Goal: Use online tool/utility: Utilize a website feature to perform a specific function

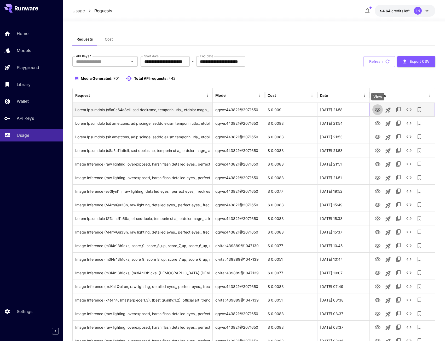
click at [377, 109] on icon "View" at bounding box center [377, 110] width 6 height 6
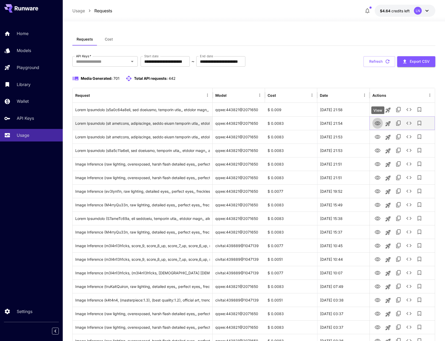
click at [377, 121] on icon "View" at bounding box center [377, 123] width 6 height 6
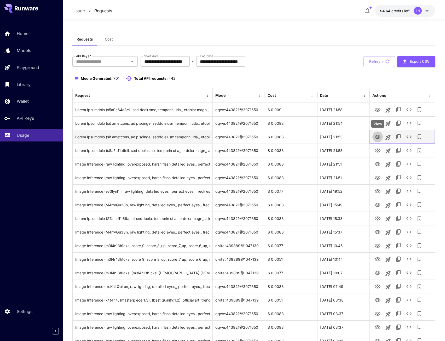
click at [381, 137] on button "View" at bounding box center [377, 136] width 10 height 11
click at [376, 139] on icon "View" at bounding box center [377, 137] width 6 height 6
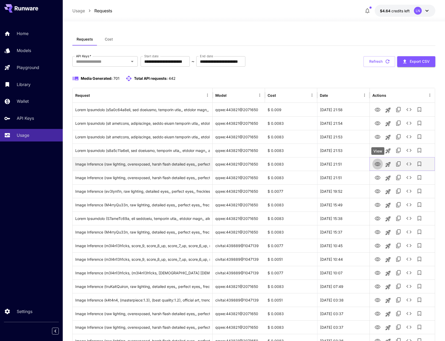
click at [377, 163] on icon "View" at bounding box center [377, 164] width 6 height 6
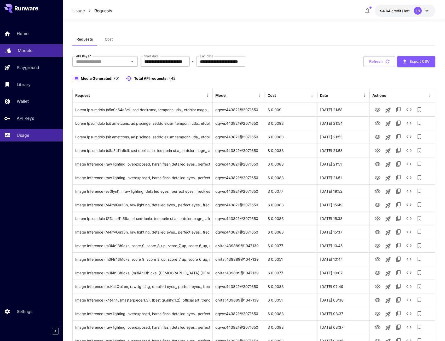
click at [29, 49] on p "Models" at bounding box center [25, 50] width 14 height 6
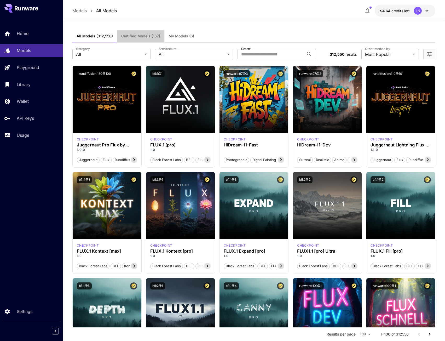
click at [128, 31] on button "Certified Models (167)" at bounding box center [140, 36] width 47 height 13
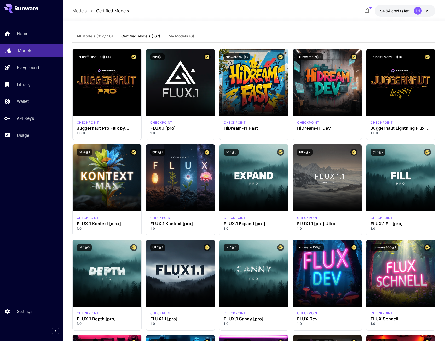
click at [34, 49] on div "Models" at bounding box center [38, 50] width 41 height 6
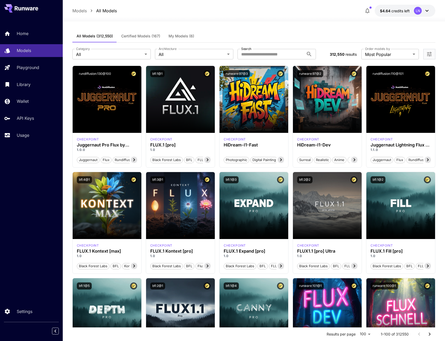
click at [22, 142] on div "Home Models Playground Library Wallet API Keys Usage" at bounding box center [31, 84] width 63 height 135
click at [34, 140] on link "Usage" at bounding box center [31, 135] width 63 height 13
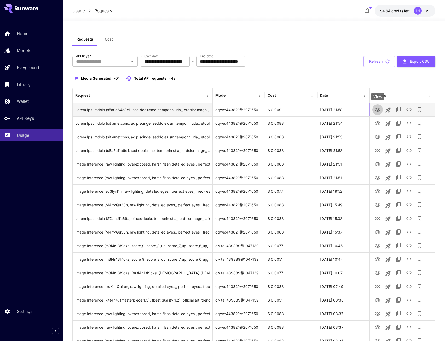
click at [376, 108] on icon "View" at bounding box center [378, 110] width 6 height 4
click at [389, 108] on icon "Launch in playground" at bounding box center [388, 110] width 6 height 6
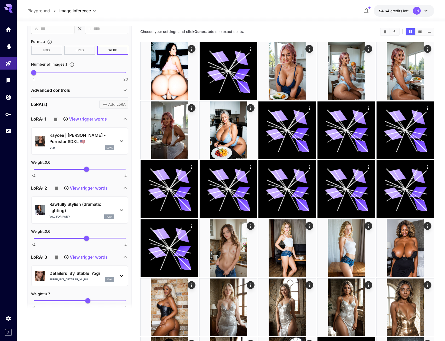
scroll to position [52, 0]
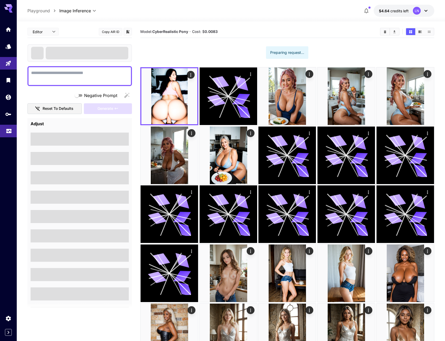
click at [7, 126] on link at bounding box center [8, 131] width 17 height 13
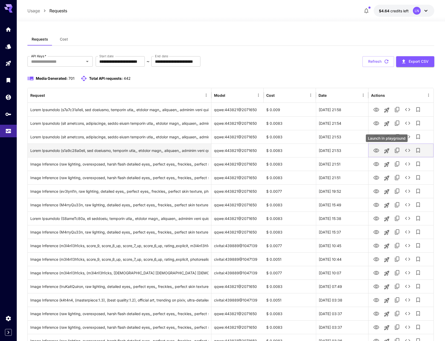
click at [384, 146] on button "Launch in playground" at bounding box center [386, 150] width 10 height 10
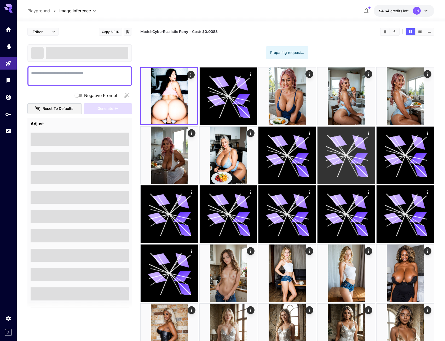
type textarea "**********"
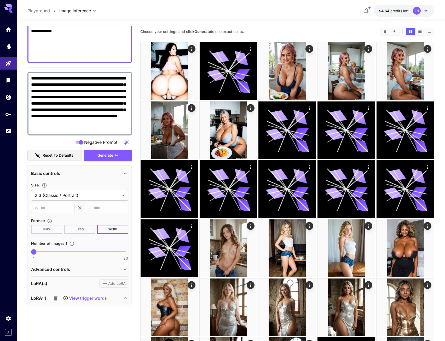
scroll to position [157, 0]
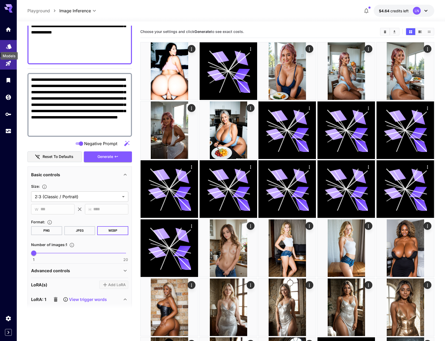
click at [11, 44] on icon "Models" at bounding box center [9, 45] width 6 height 6
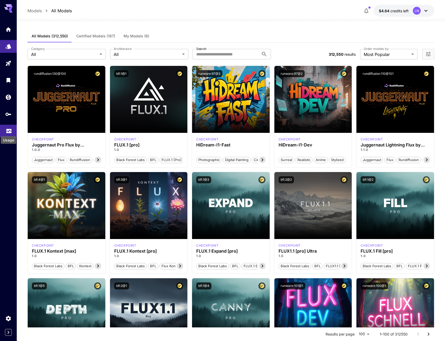
click at [9, 131] on icon "Usage" at bounding box center [8, 130] width 5 height 3
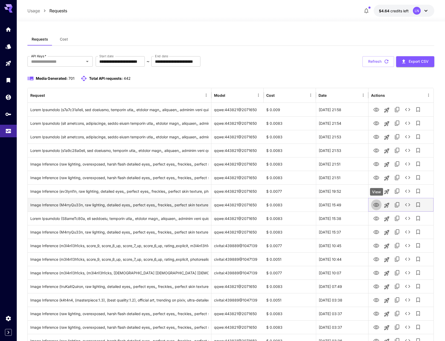
click at [375, 203] on icon "View" at bounding box center [376, 205] width 6 height 6
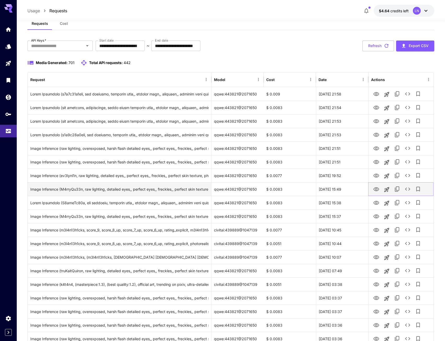
scroll to position [104, 0]
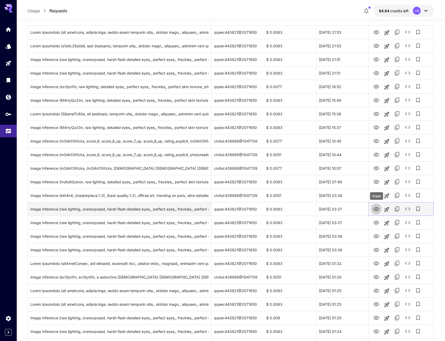
click at [378, 205] on button "View" at bounding box center [376, 208] width 10 height 11
click at [377, 209] on icon "View" at bounding box center [376, 209] width 6 height 6
click at [389, 209] on icon "Launch in playground" at bounding box center [386, 209] width 6 height 6
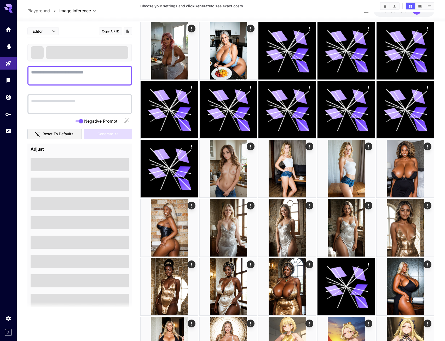
type textarea "**********"
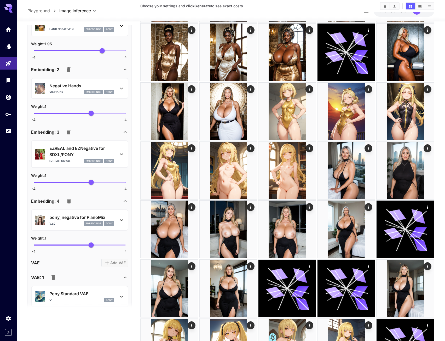
scroll to position [746, 0]
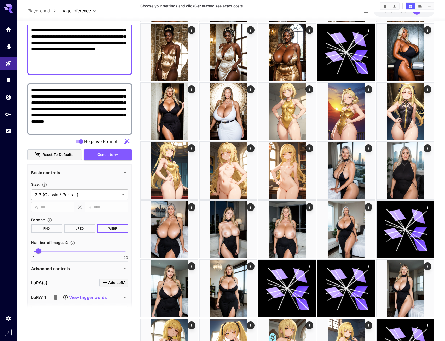
scroll to position [119, 0]
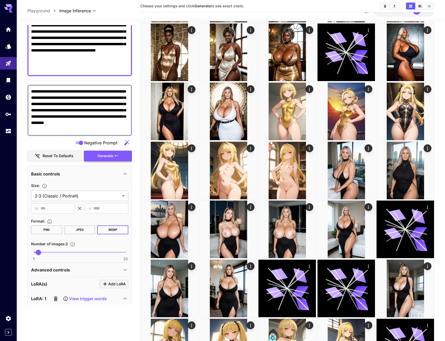
click at [112, 155] on span "Generate" at bounding box center [105, 156] width 16 height 7
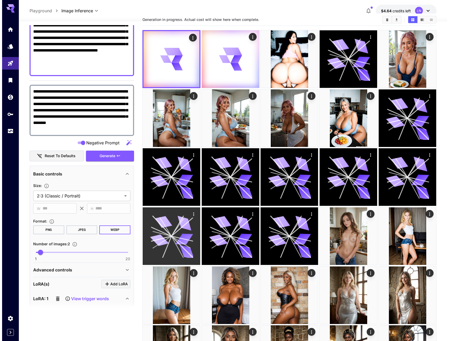
scroll to position [0, 0]
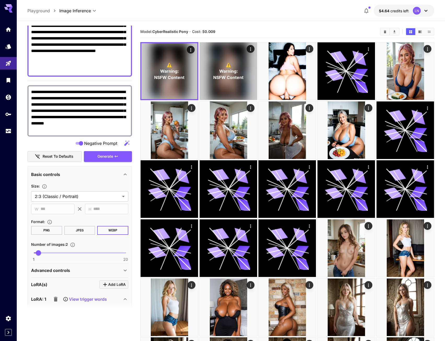
click at [328, 15] on div at bounding box center [231, 18] width 428 height 6
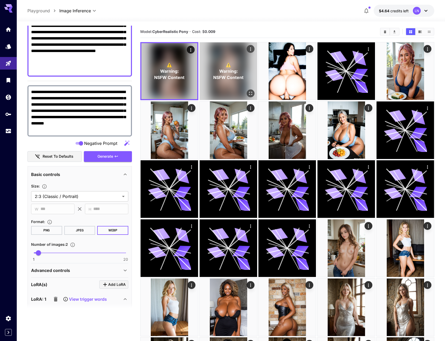
click at [230, 66] on span "⚠️" at bounding box center [228, 65] width 5 height 6
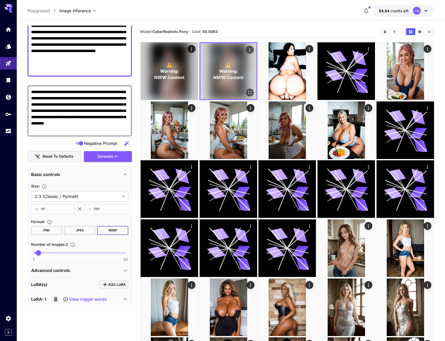
click at [249, 91] on icon "Open in fullscreen" at bounding box center [249, 92] width 5 height 5
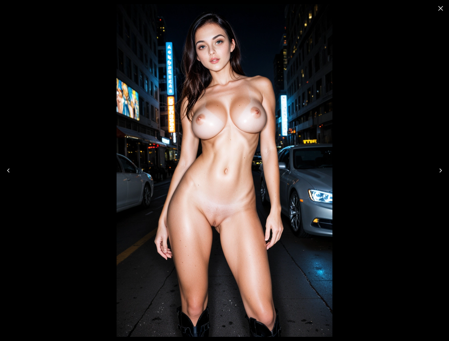
click at [439, 7] on icon "Close" at bounding box center [440, 8] width 8 height 8
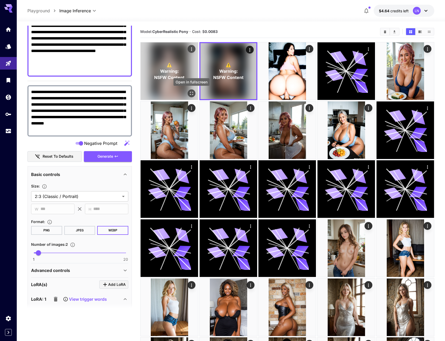
click at [191, 90] on button "Open in fullscreen" at bounding box center [192, 93] width 8 height 8
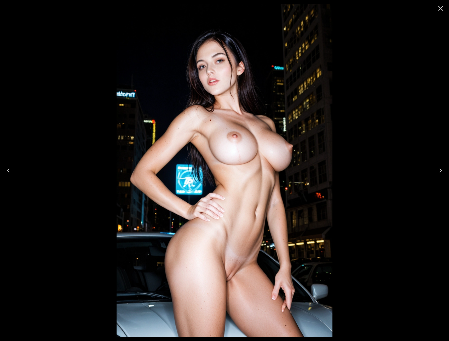
click at [440, 8] on icon "Close" at bounding box center [440, 8] width 5 height 5
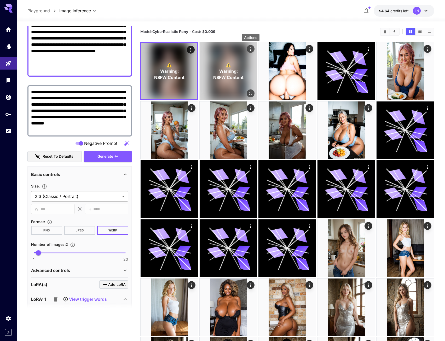
click at [250, 48] on icon "Actions" at bounding box center [250, 48] width 5 height 5
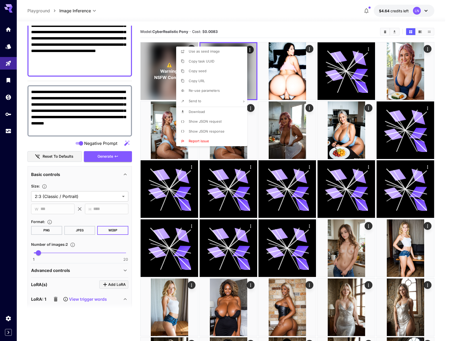
click at [327, 26] on div at bounding box center [224, 170] width 449 height 341
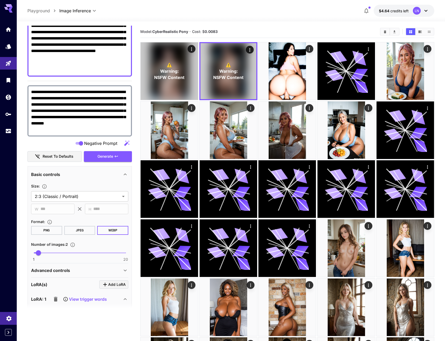
click at [7, 315] on icon "Settings" at bounding box center [9, 316] width 6 height 6
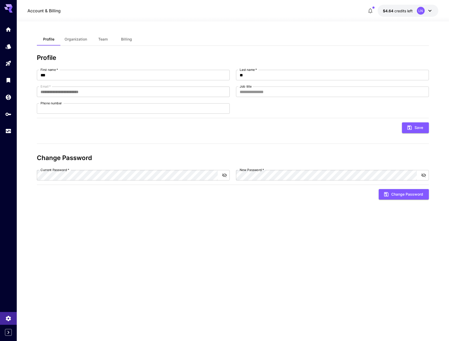
click at [64, 43] on button "Organization" at bounding box center [75, 39] width 31 height 13
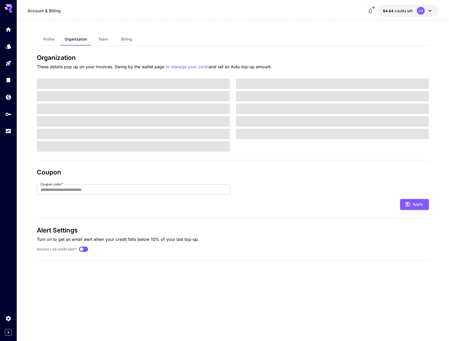
click at [94, 38] on button "Team" at bounding box center [103, 39] width 24 height 13
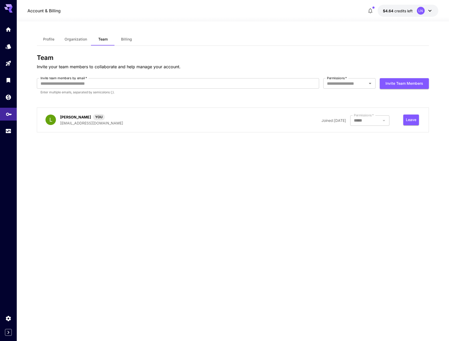
click at [14, 112] on link at bounding box center [8, 114] width 17 height 13
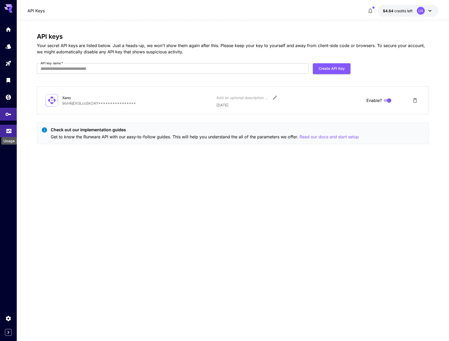
click at [9, 130] on icon "Usage" at bounding box center [9, 129] width 6 height 6
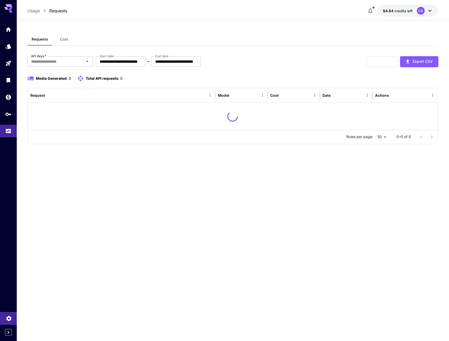
drag, startPoint x: 8, startPoint y: 306, endPoint x: 12, endPoint y: 321, distance: 15.2
click at [12, 320] on div at bounding box center [8, 170] width 17 height 341
click at [11, 321] on link at bounding box center [8, 318] width 17 height 13
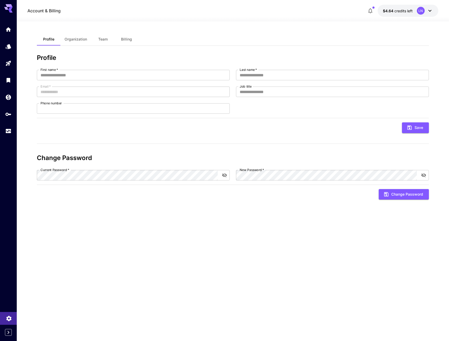
type input "***"
type input "**"
type input "**********"
click at [82, 37] on span "Organization" at bounding box center [76, 39] width 22 height 5
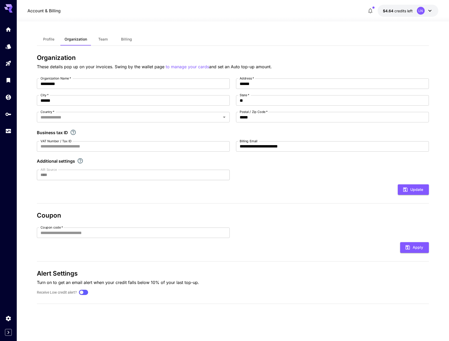
type input "**********"
click at [107, 40] on span "Team" at bounding box center [102, 39] width 9 height 5
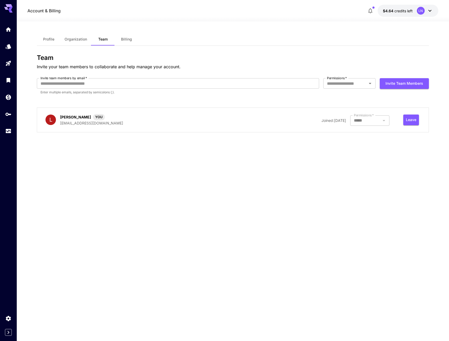
click at [120, 40] on button "Billing" at bounding box center [127, 39] width 24 height 13
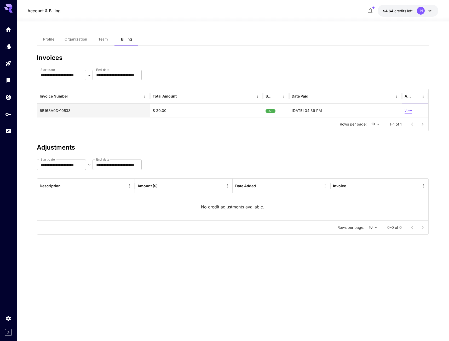
click at [411, 110] on p "View" at bounding box center [407, 110] width 7 height 5
click at [103, 39] on span "Team" at bounding box center [102, 39] width 9 height 5
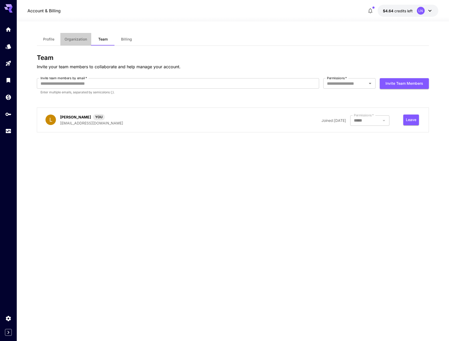
click at [72, 41] on span "Organization" at bounding box center [76, 39] width 22 height 5
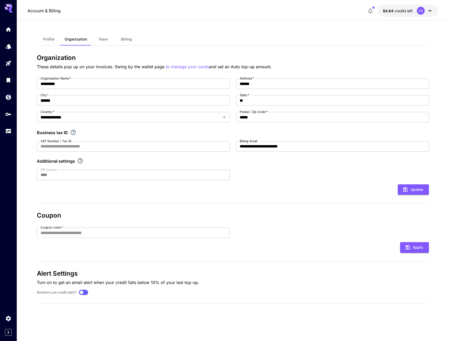
click at [64, 238] on form "Coupon code   * Coupon code   * Apply" at bounding box center [233, 239] width 392 height 25
click at [71, 231] on input "Coupon code   *" at bounding box center [133, 232] width 193 height 10
click at [102, 38] on span "Team" at bounding box center [102, 39] width 9 height 5
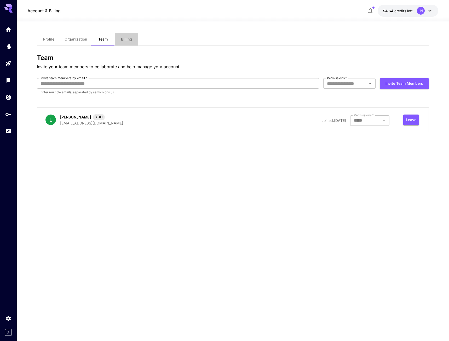
click at [125, 40] on span "Billing" at bounding box center [126, 39] width 11 height 5
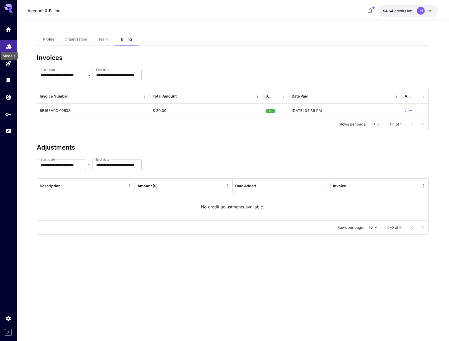
click at [9, 48] on icon "Models" at bounding box center [9, 45] width 6 height 6
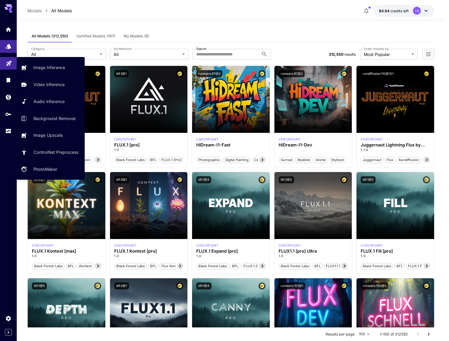
click at [7, 66] on link at bounding box center [8, 63] width 17 height 13
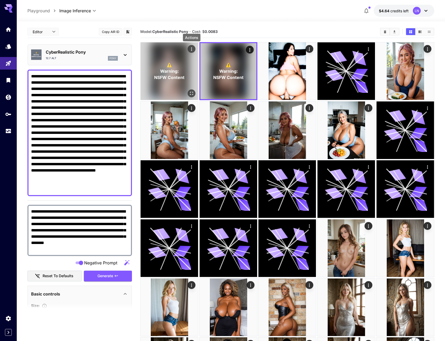
click at [192, 48] on icon "Actions" at bounding box center [191, 48] width 5 height 5
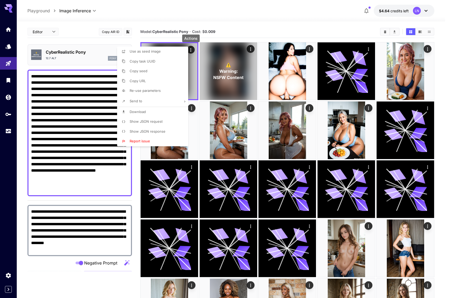
click at [276, 22] on div at bounding box center [224, 149] width 449 height 298
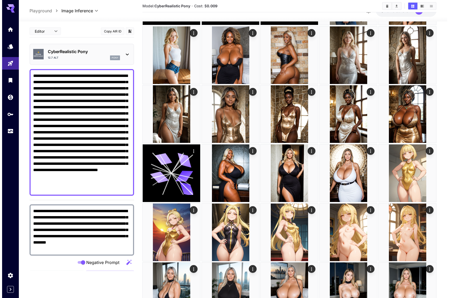
scroll to position [287, 0]
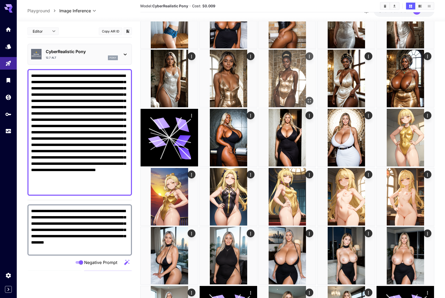
click at [304, 102] on img at bounding box center [286, 78] width 57 height 57
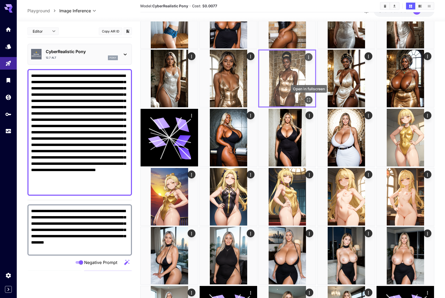
click at [309, 99] on icon "Open in fullscreen" at bounding box center [308, 99] width 5 height 5
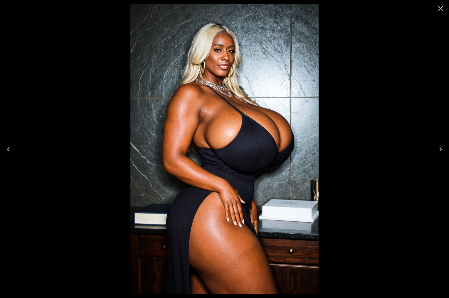
click at [437, 4] on icon "Close" at bounding box center [440, 8] width 8 height 8
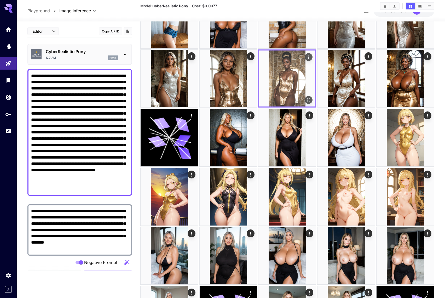
click at [304, 99] on img at bounding box center [287, 78] width 56 height 56
click at [308, 97] on icon "Open in fullscreen" at bounding box center [308, 99] width 5 height 5
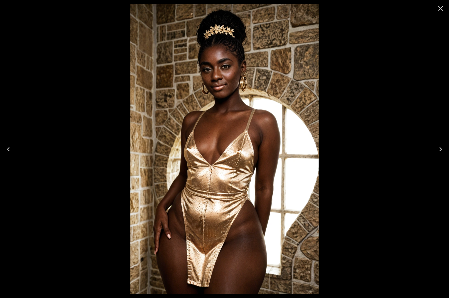
click at [441, 9] on icon "Close" at bounding box center [440, 8] width 5 height 5
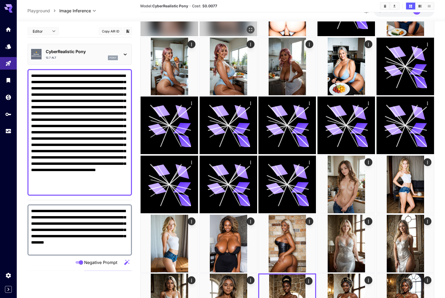
scroll to position [26, 0]
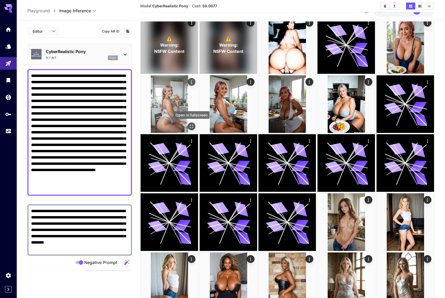
click at [190, 124] on icon "Open in fullscreen" at bounding box center [191, 126] width 5 height 5
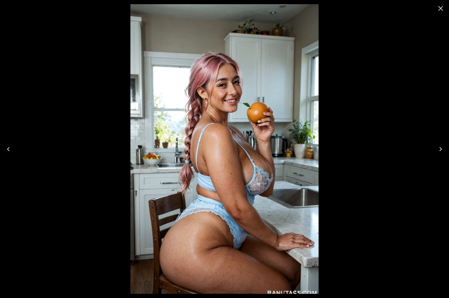
click at [439, 149] on icon "Next" at bounding box center [440, 149] width 8 height 8
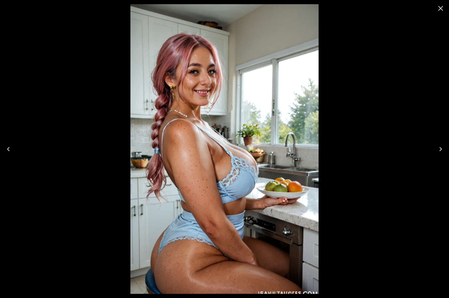
click at [439, 149] on icon "Next" at bounding box center [440, 149] width 8 height 8
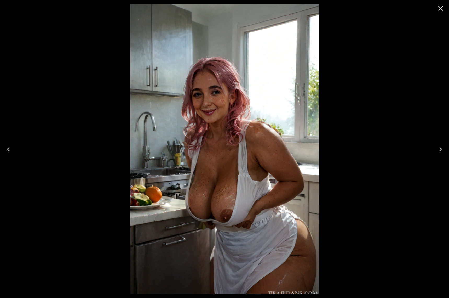
click at [439, 149] on icon "Next" at bounding box center [440, 149] width 8 height 8
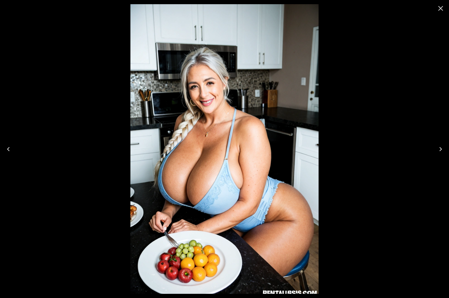
click at [441, 8] on icon "Close" at bounding box center [440, 8] width 5 height 5
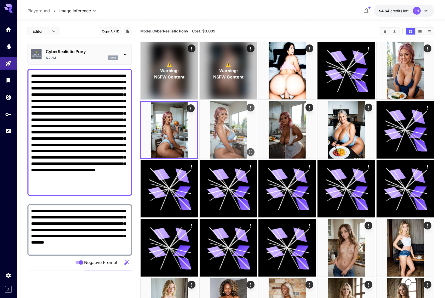
scroll to position [0, 0]
